Goal: Go to known website: Access a specific website the user already knows

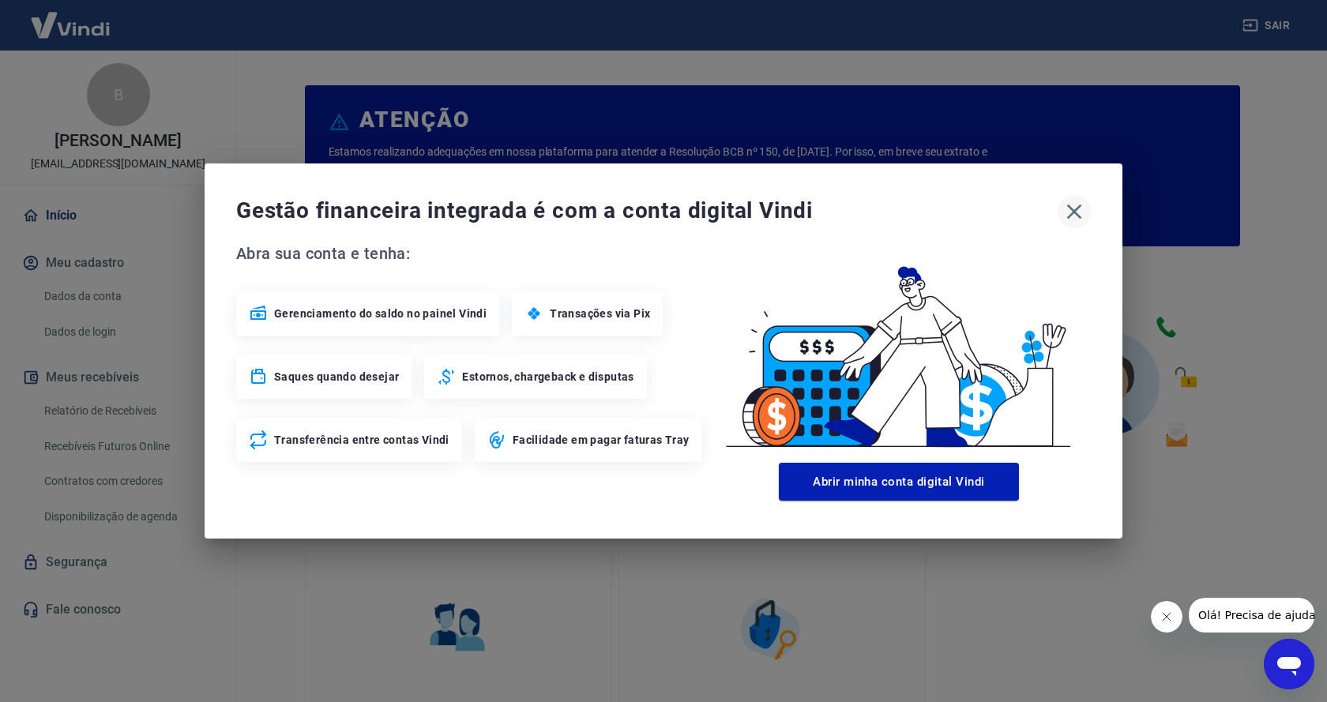
click at [1081, 201] on icon "button" at bounding box center [1073, 211] width 25 height 25
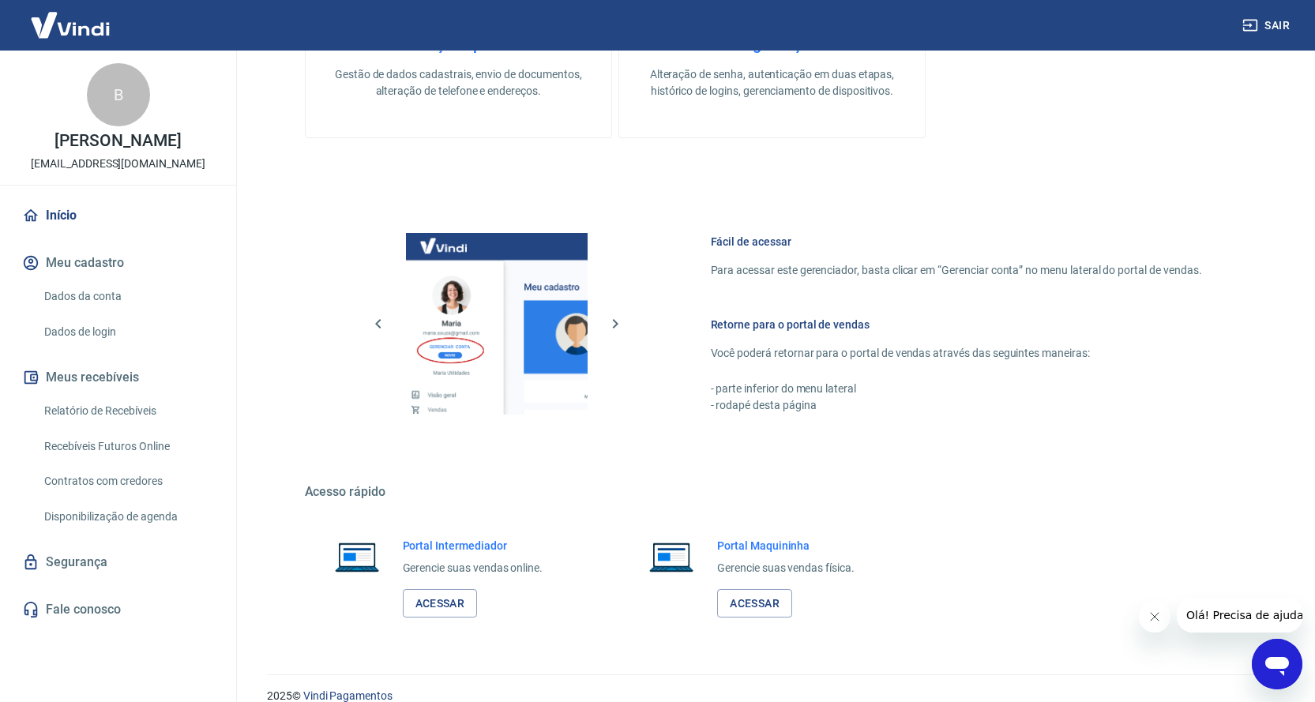
scroll to position [693, 0]
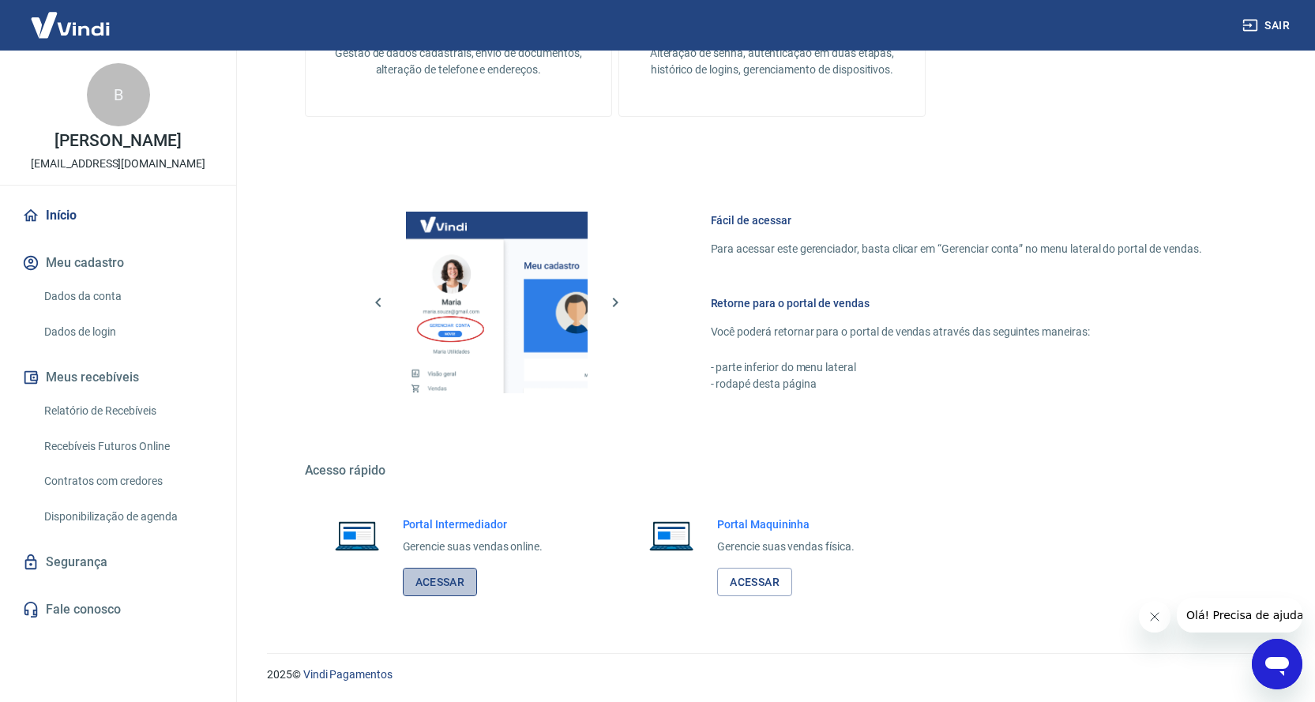
click at [443, 587] on link "Acessar" at bounding box center [440, 582] width 75 height 29
